Goal: Information Seeking & Learning: Check status

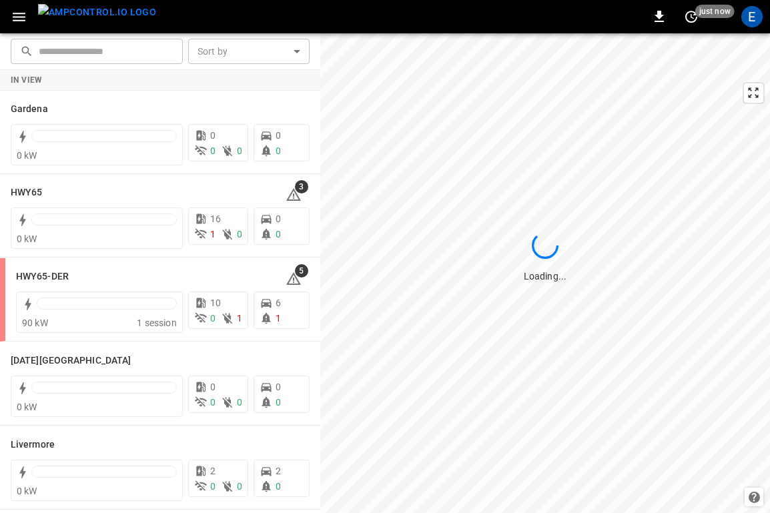
click at [125, 21] on img "menu" at bounding box center [97, 12] width 118 height 17
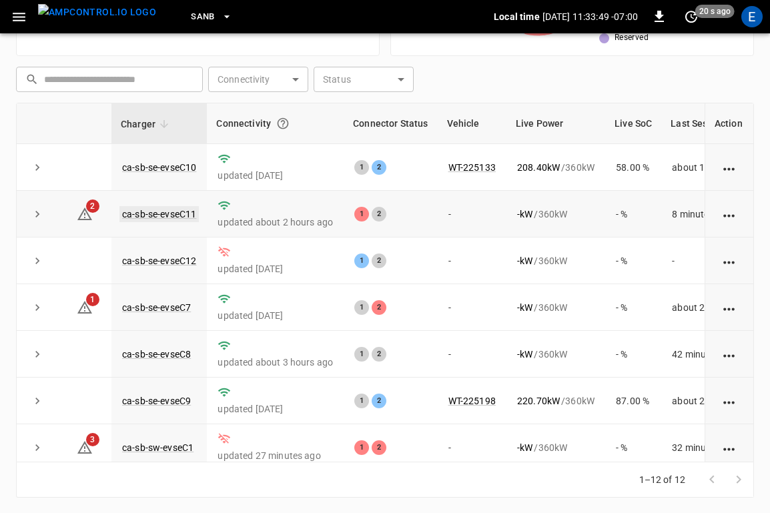
click at [173, 217] on link "ca-sb-se-evseC11" at bounding box center [158, 214] width 79 height 16
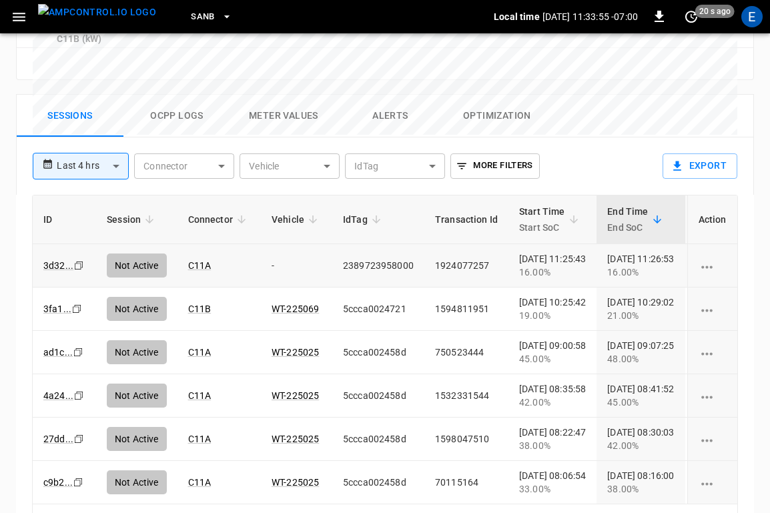
scroll to position [754, 0]
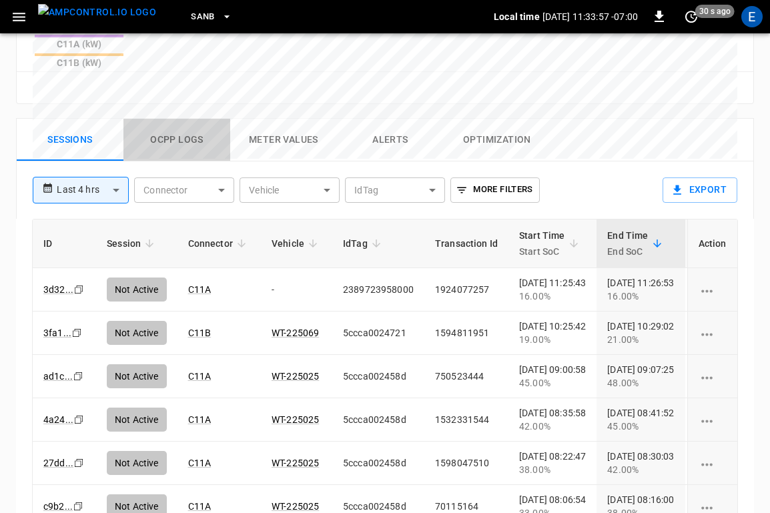
click at [180, 119] on button "Ocpp logs" at bounding box center [176, 140] width 107 height 43
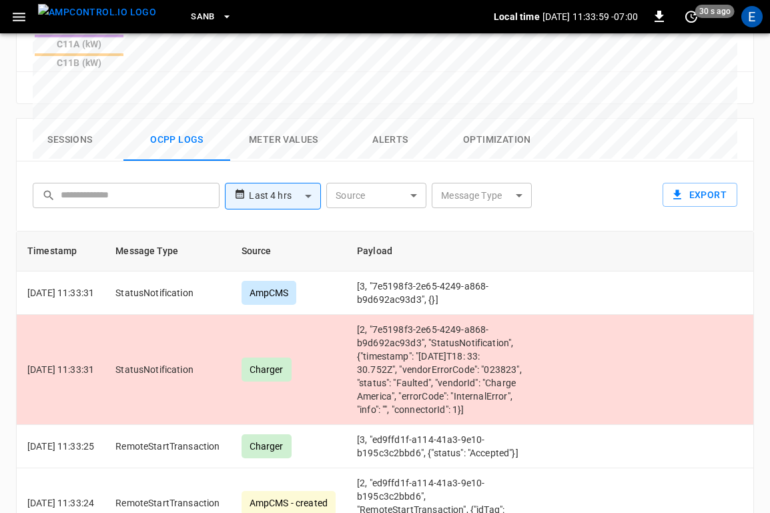
click at [103, 13] on img "menu" at bounding box center [97, 12] width 118 height 17
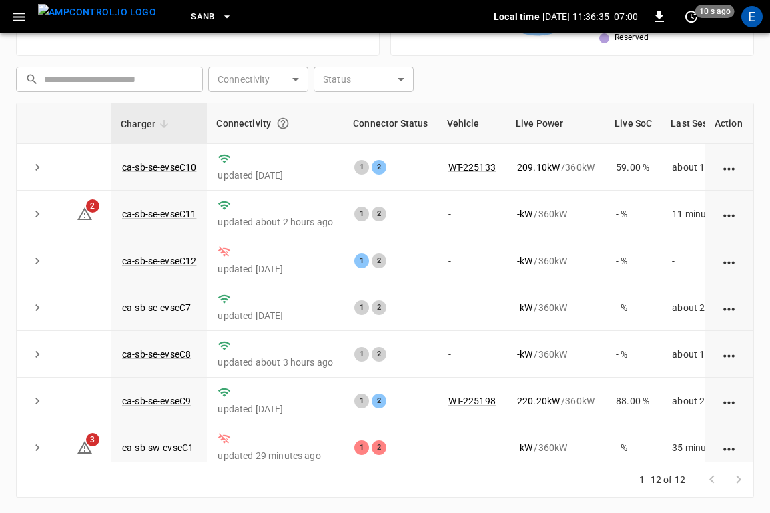
click at [191, 19] on span "SanB" at bounding box center [203, 16] width 24 height 15
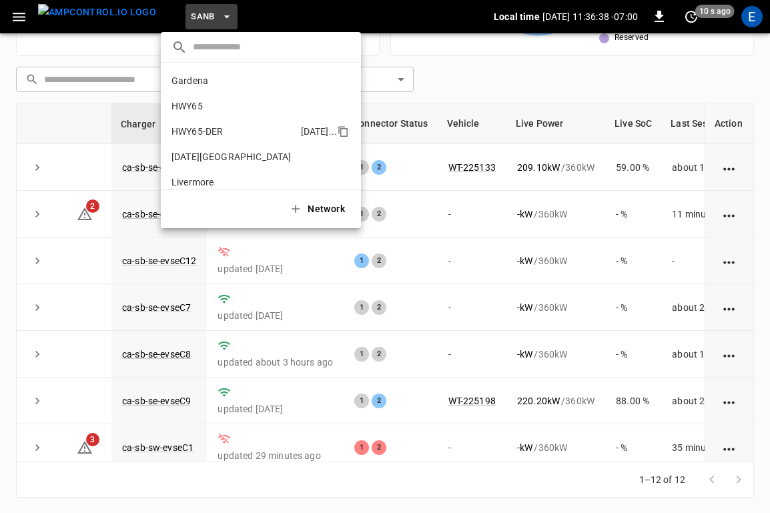
click at [239, 133] on p "HWY65-DER" at bounding box center [234, 131] width 124 height 13
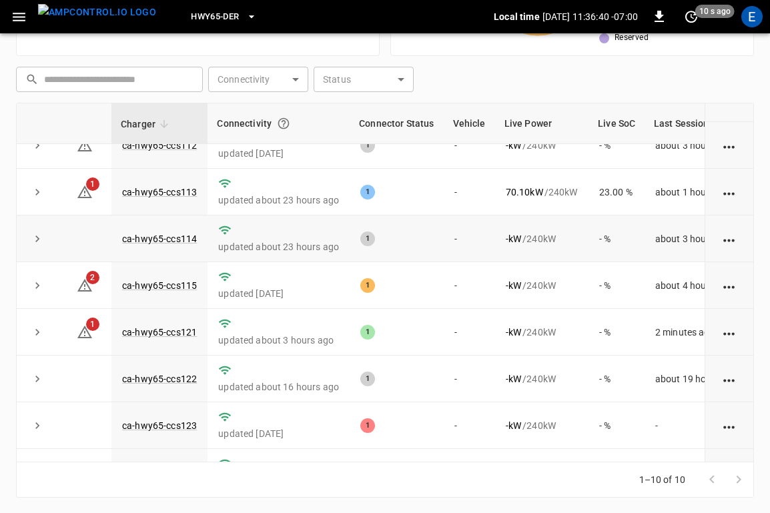
scroll to position [154, 0]
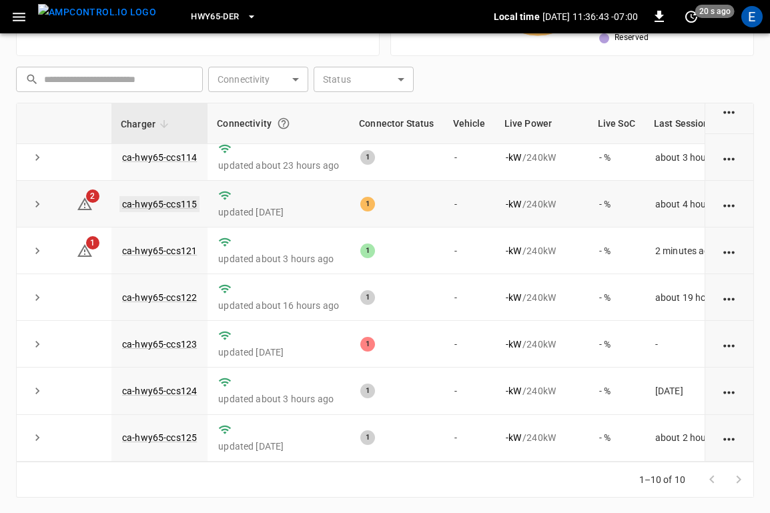
click at [164, 200] on link "ca-hwy65-ccs115" at bounding box center [159, 204] width 80 height 16
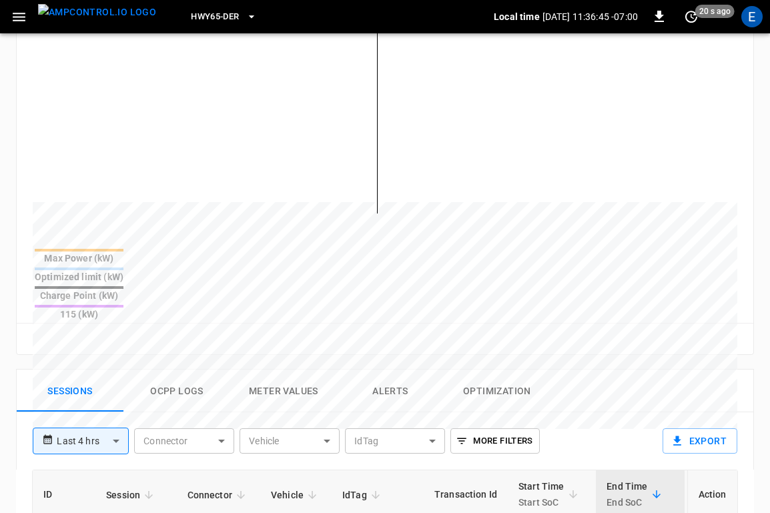
scroll to position [506, 0]
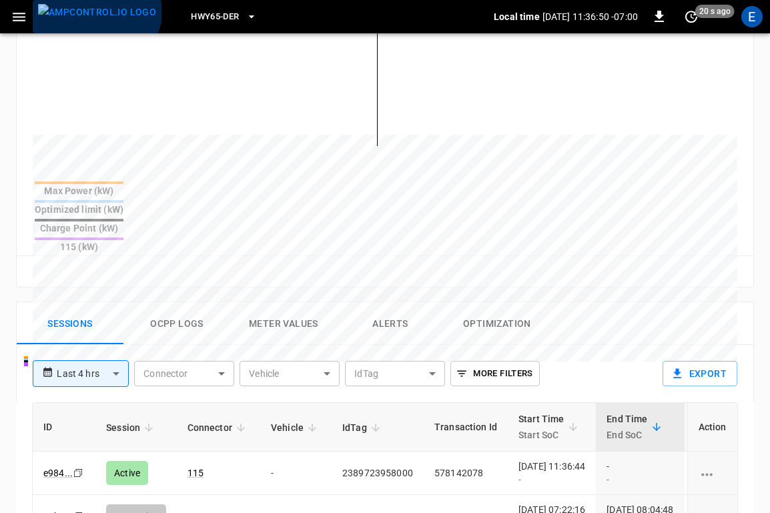
click at [95, 8] on img "menu" at bounding box center [97, 12] width 118 height 17
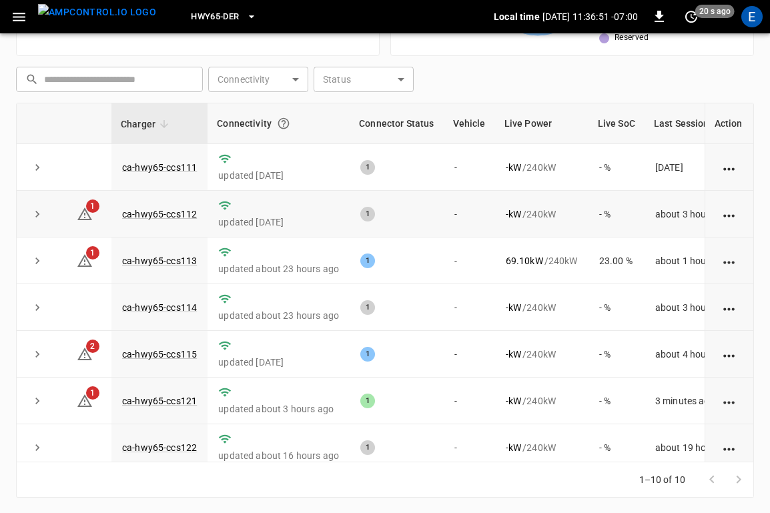
scroll to position [154, 0]
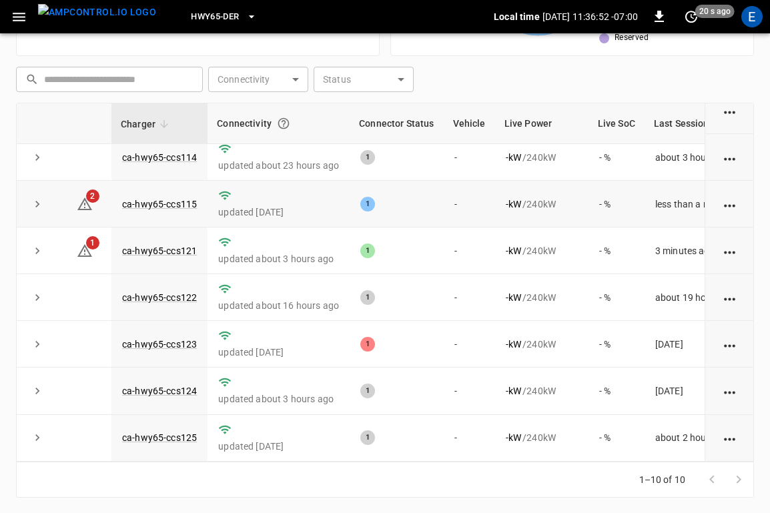
click at [178, 192] on td "ca-hwy65-ccs115" at bounding box center [159, 204] width 96 height 47
click at [170, 200] on link "ca-hwy65-ccs115" at bounding box center [159, 204] width 80 height 16
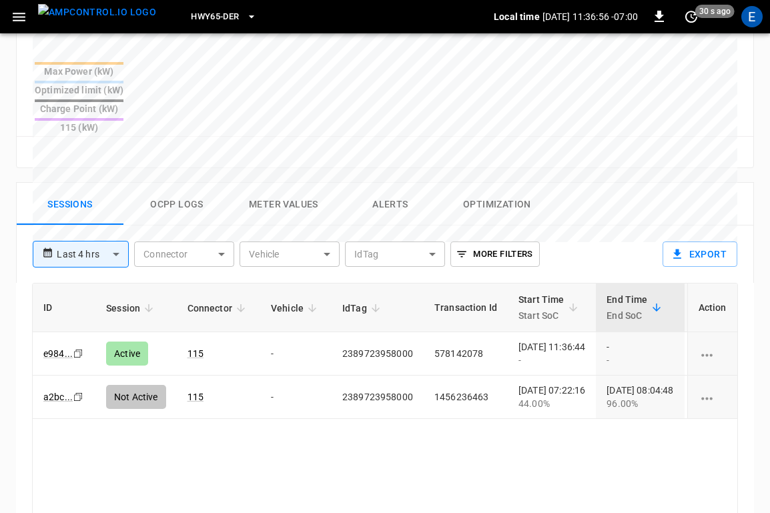
scroll to position [328, 0]
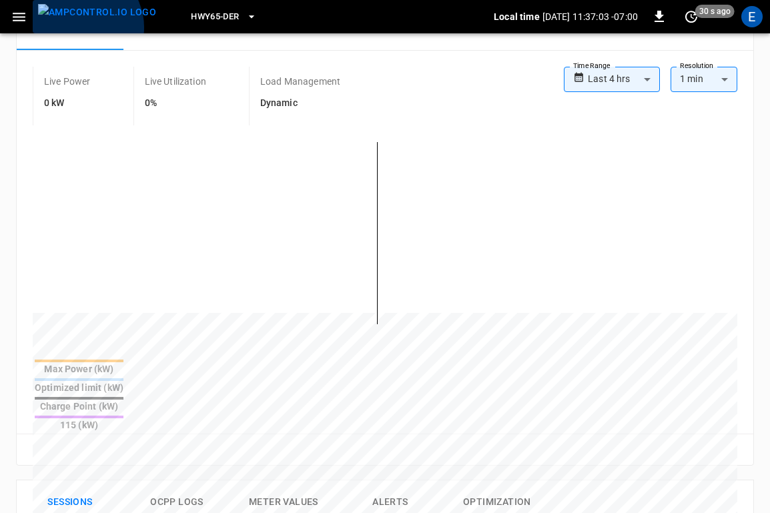
click at [79, 21] on img "menu" at bounding box center [97, 12] width 118 height 17
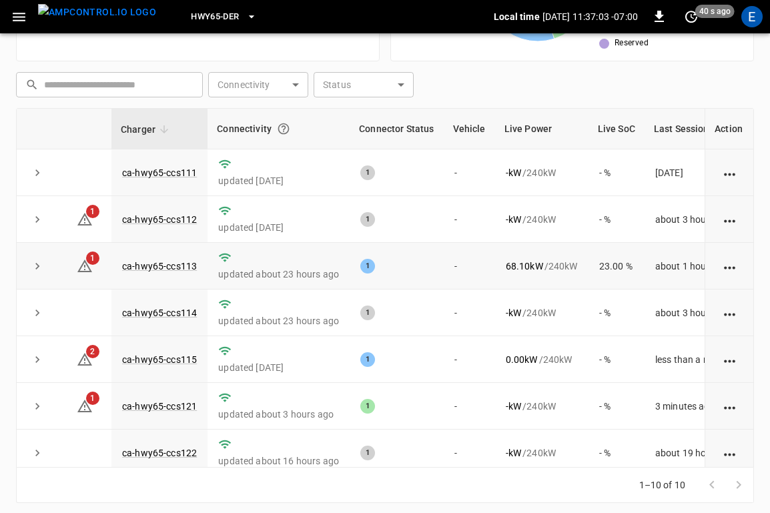
scroll to position [154, 0]
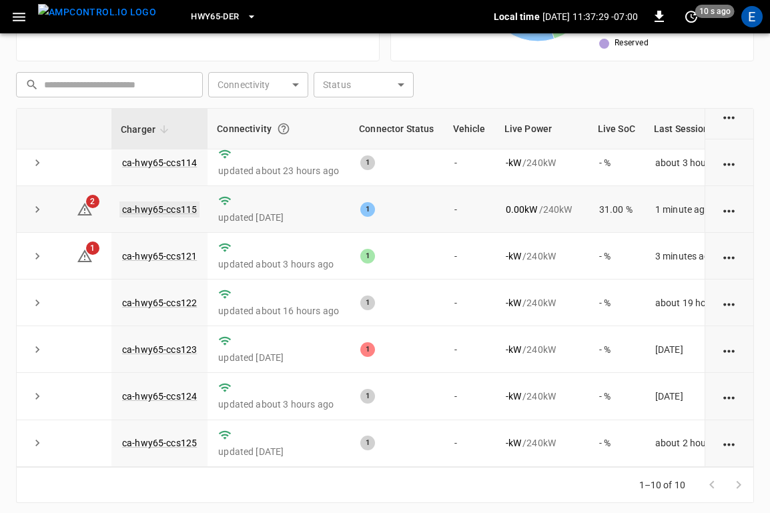
click at [180, 202] on link "ca-hwy65-ccs115" at bounding box center [159, 210] width 80 height 16
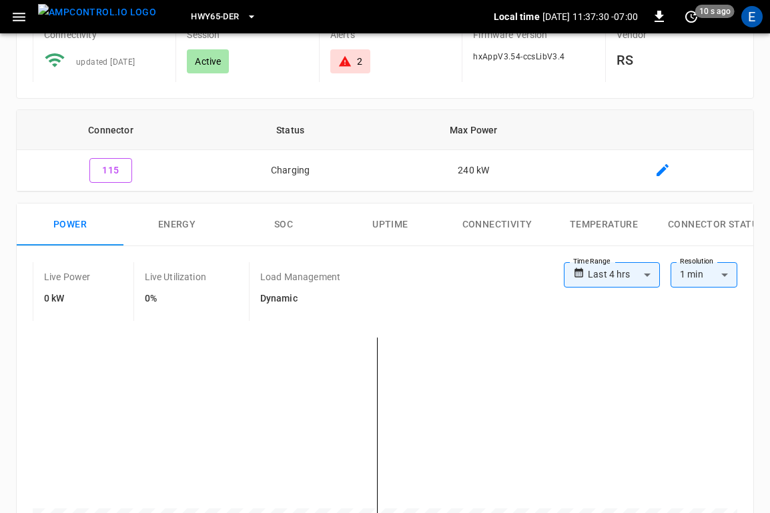
scroll to position [280, 0]
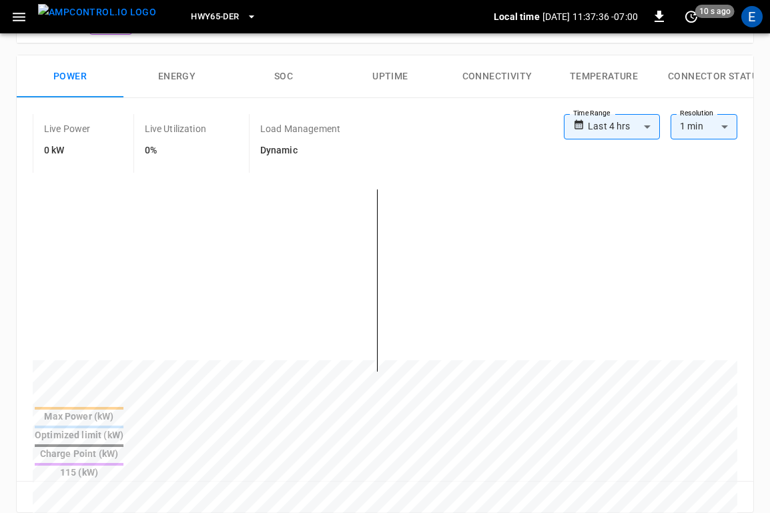
click at [105, 21] on img "menu" at bounding box center [97, 12] width 118 height 17
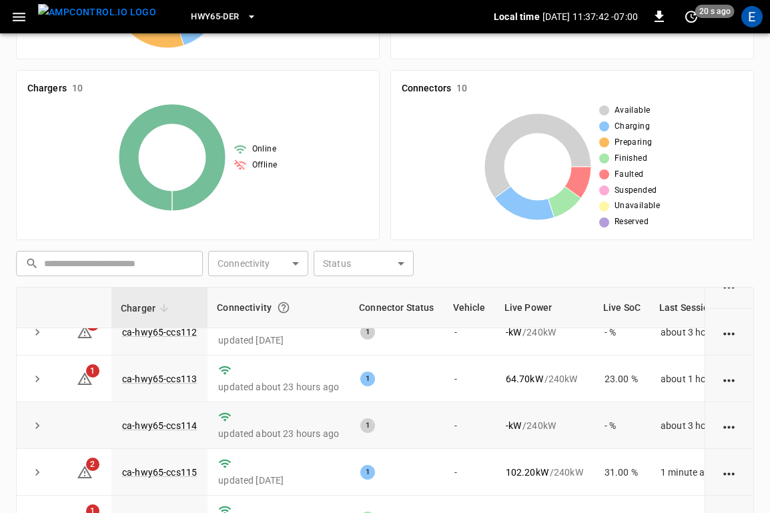
scroll to position [79, 0]
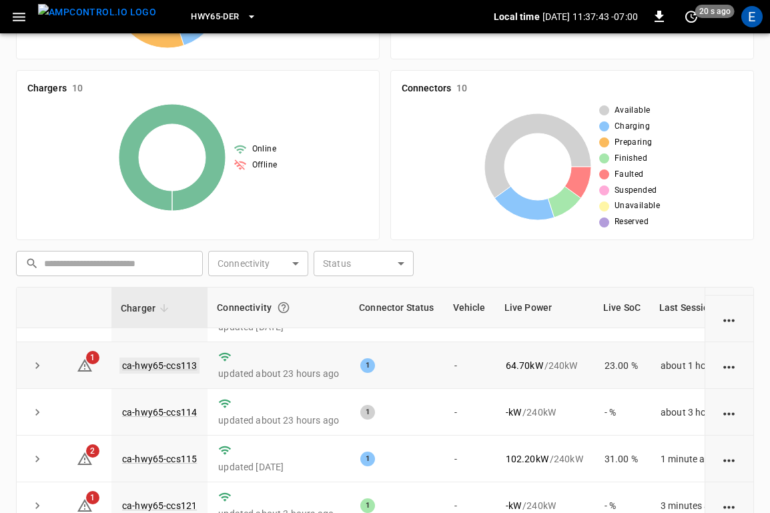
click at [192, 362] on link "ca-hwy65-ccs113" at bounding box center [159, 366] width 80 height 16
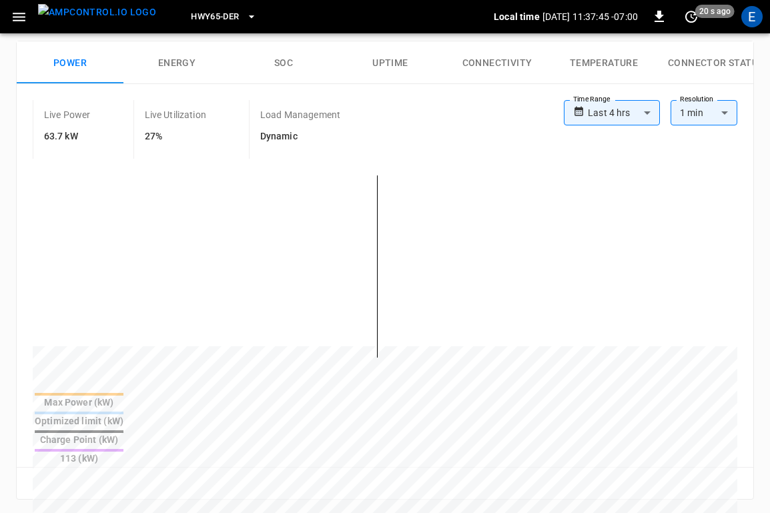
scroll to position [361, 0]
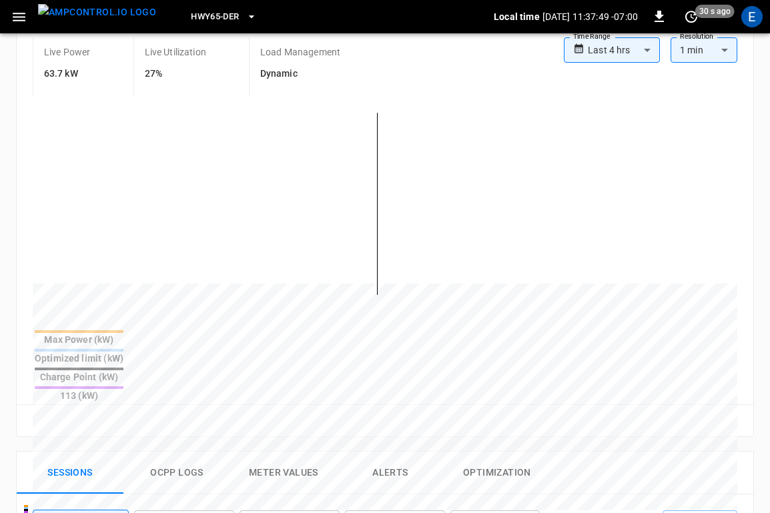
click at [105, 17] on img "menu" at bounding box center [97, 12] width 118 height 17
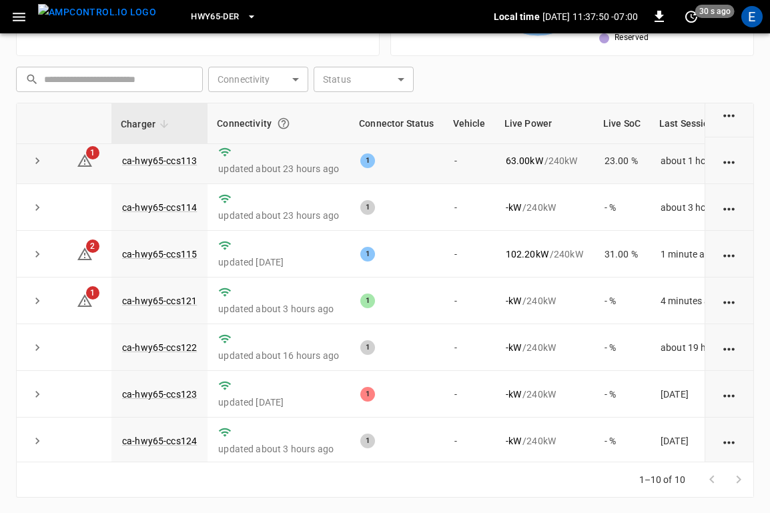
scroll to position [154, 0]
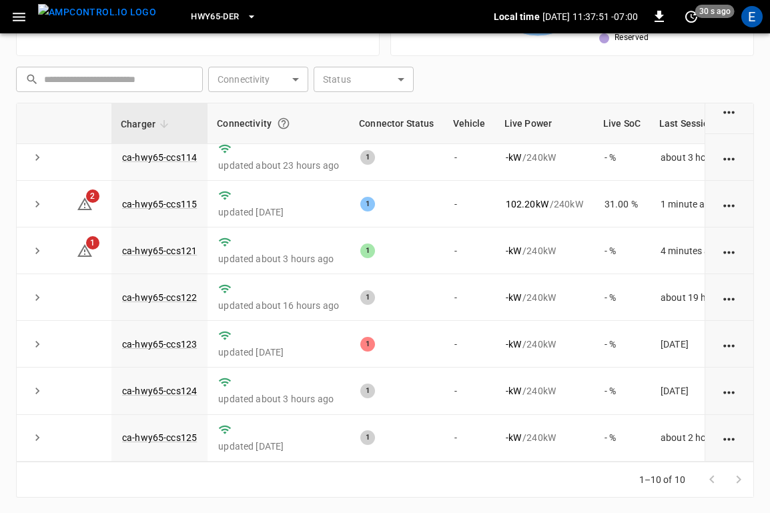
click at [203, 29] on button "HWY65-DER" at bounding box center [224, 17] width 76 height 26
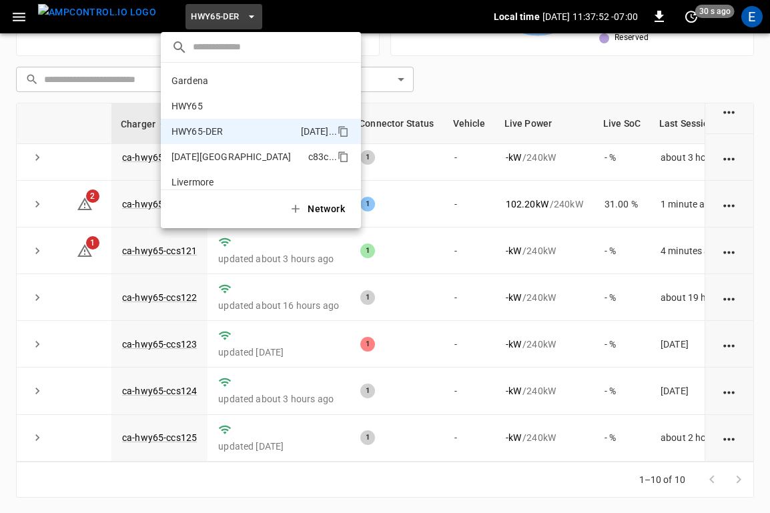
scroll to position [47, 0]
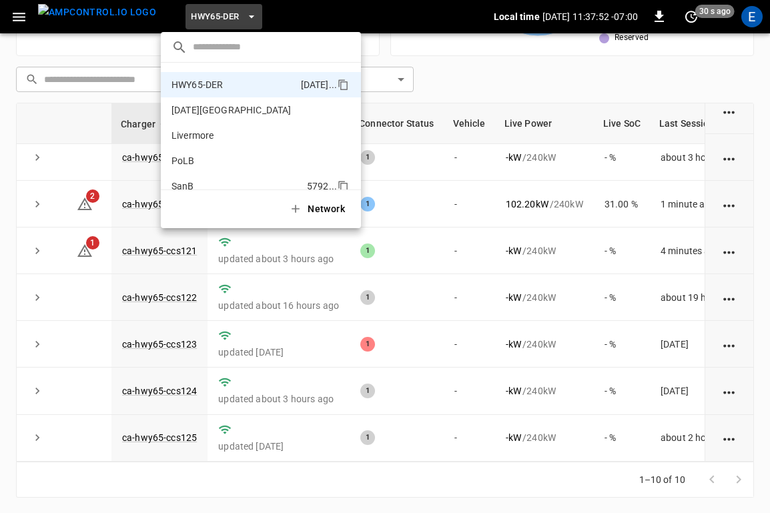
click at [206, 184] on p "SanB" at bounding box center [237, 186] width 130 height 13
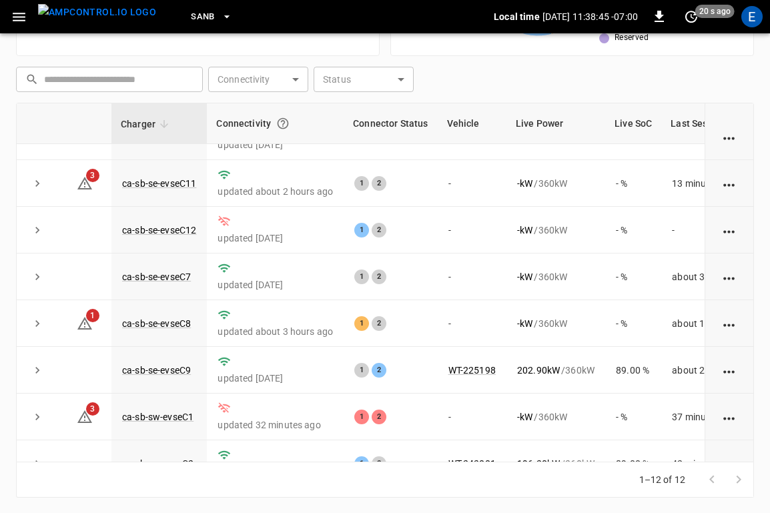
scroll to position [0, 0]
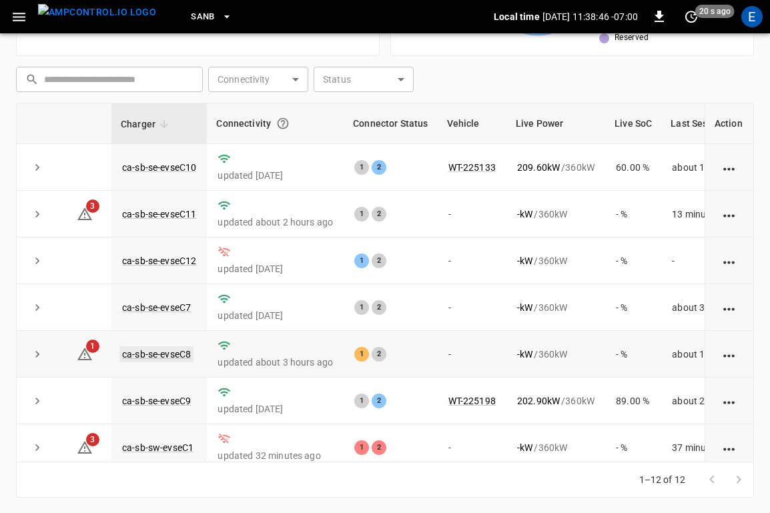
click at [151, 357] on link "ca-sb-se-evseC8" at bounding box center [156, 354] width 74 height 16
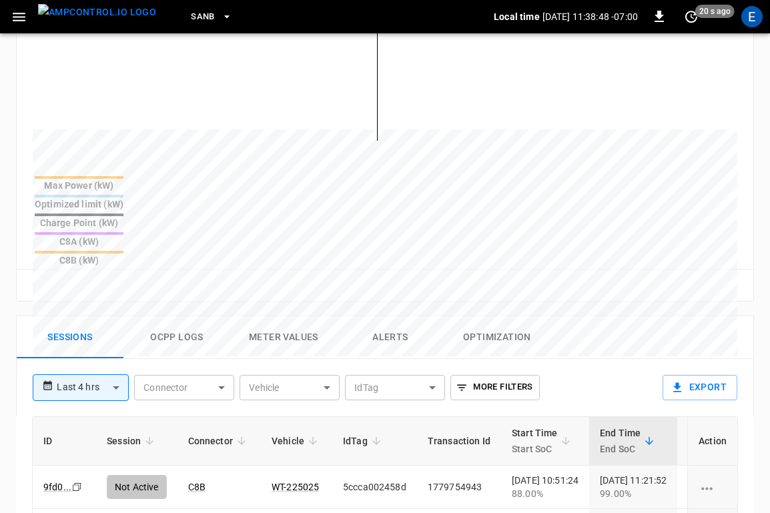
scroll to position [617, 0]
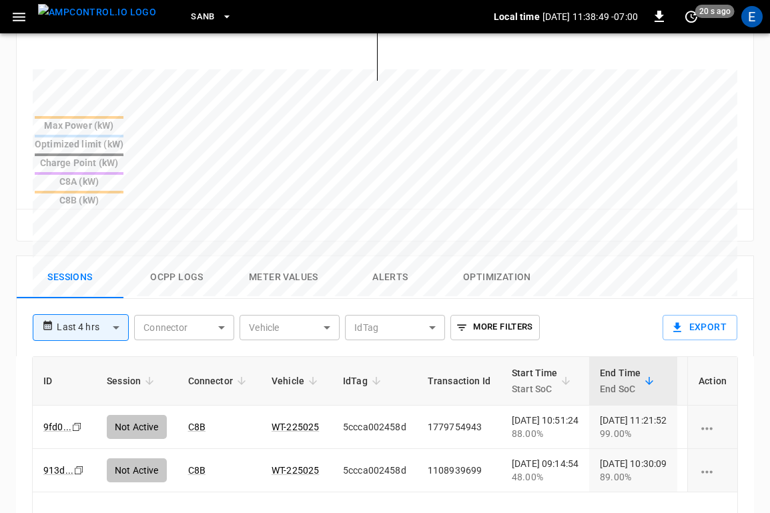
click at [174, 256] on button "Ocpp logs" at bounding box center [176, 277] width 107 height 43
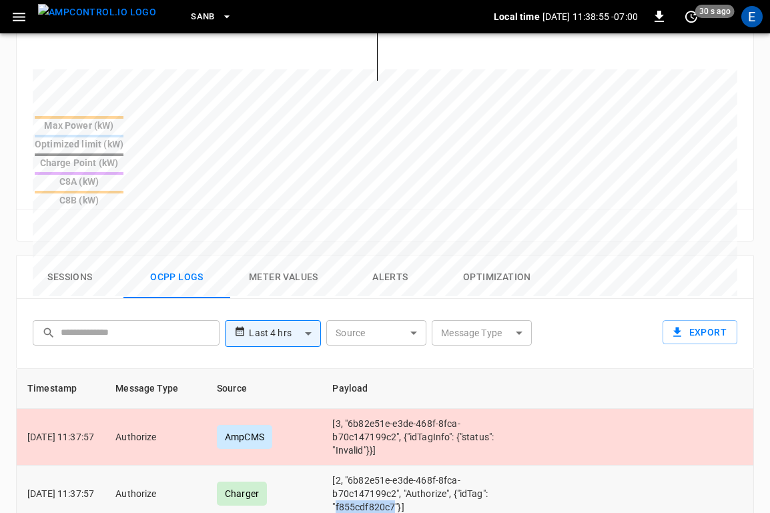
drag, startPoint x: 356, startPoint y: 442, endPoint x: 414, endPoint y: 439, distance: 58.8
click at [414, 466] on td "[2, "6b82e51e-e3de-468f-8fca-b70c147199c2", "Authorize", {"idTag": "f855cdf820c…" at bounding box center [427, 494] width 210 height 57
copy td "f855cdf820c7"
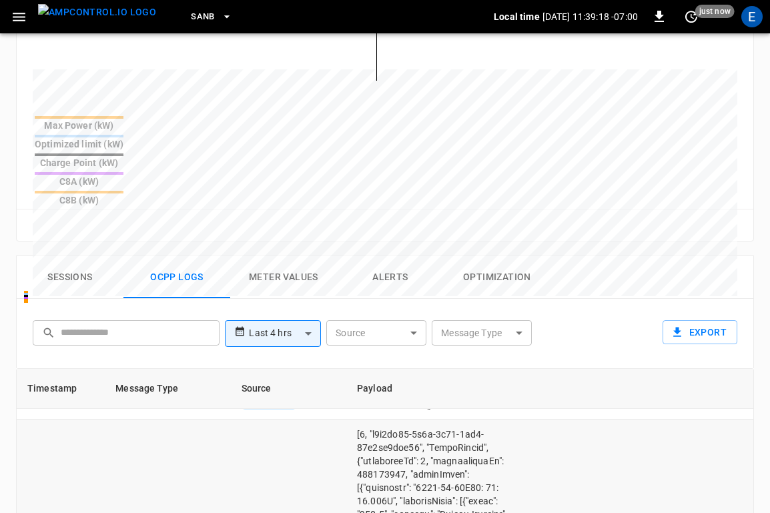
scroll to position [0, 0]
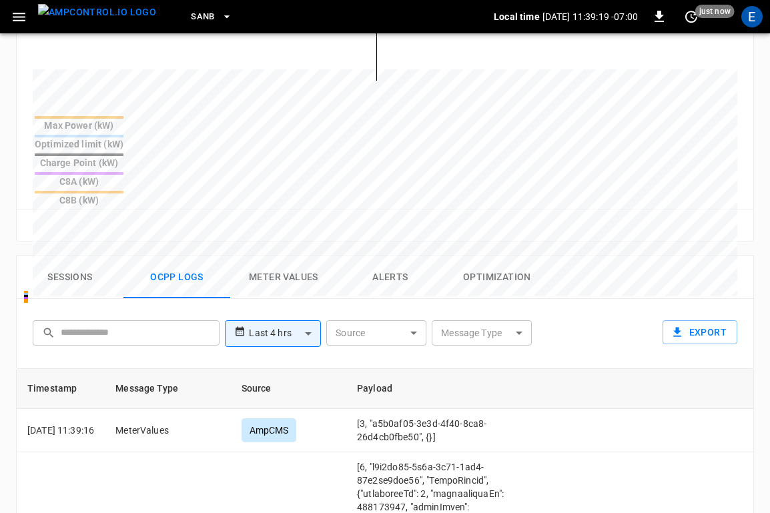
click at [79, 256] on button "Sessions" at bounding box center [70, 277] width 107 height 43
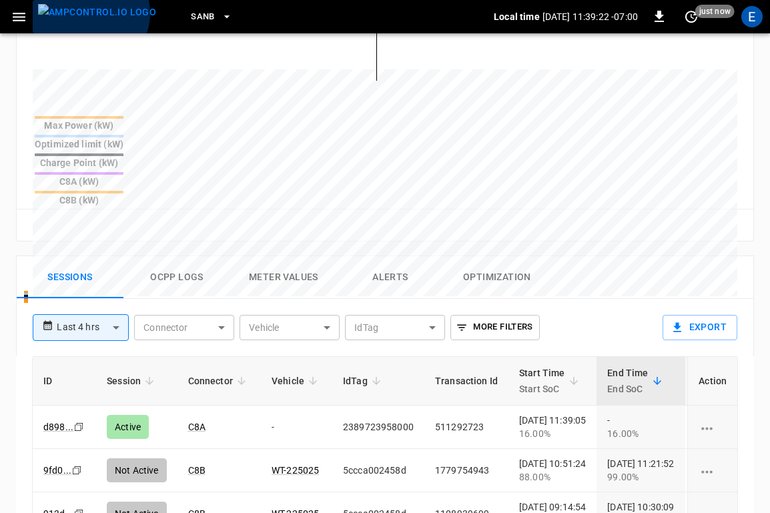
click at [89, 13] on img "menu" at bounding box center [97, 12] width 118 height 17
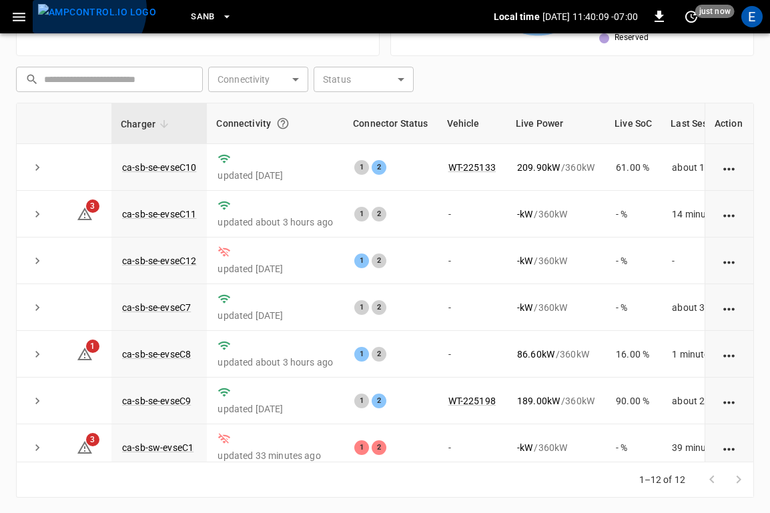
click at [87, 9] on img "menu" at bounding box center [97, 12] width 118 height 17
